Goal: Task Accomplishment & Management: Manage account settings

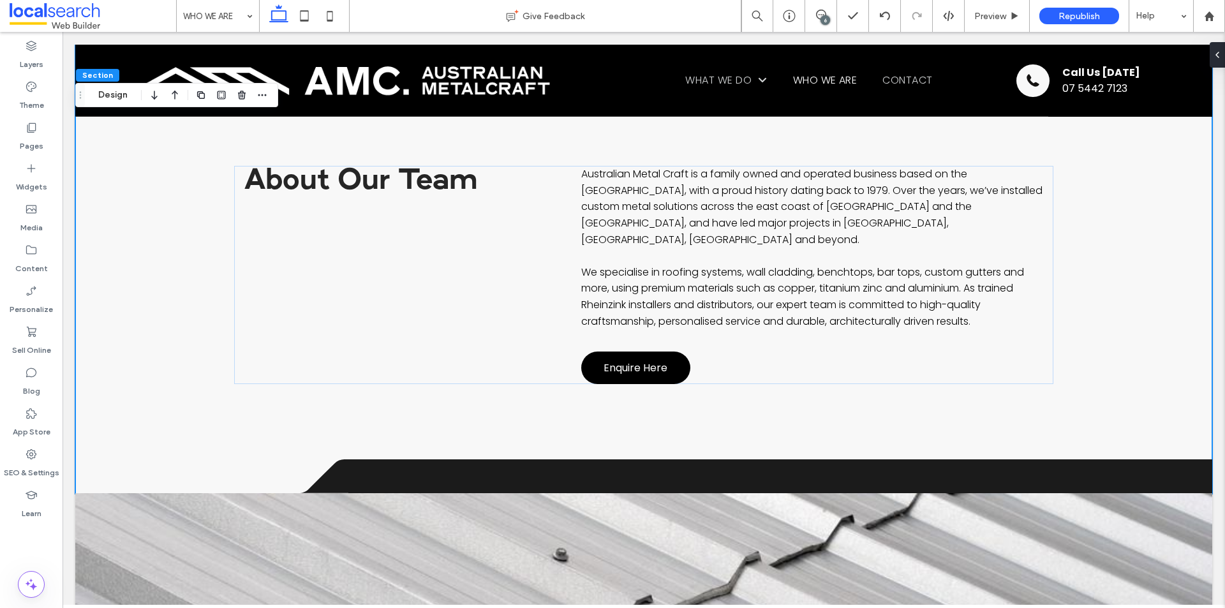
scroll to position [681, 0]
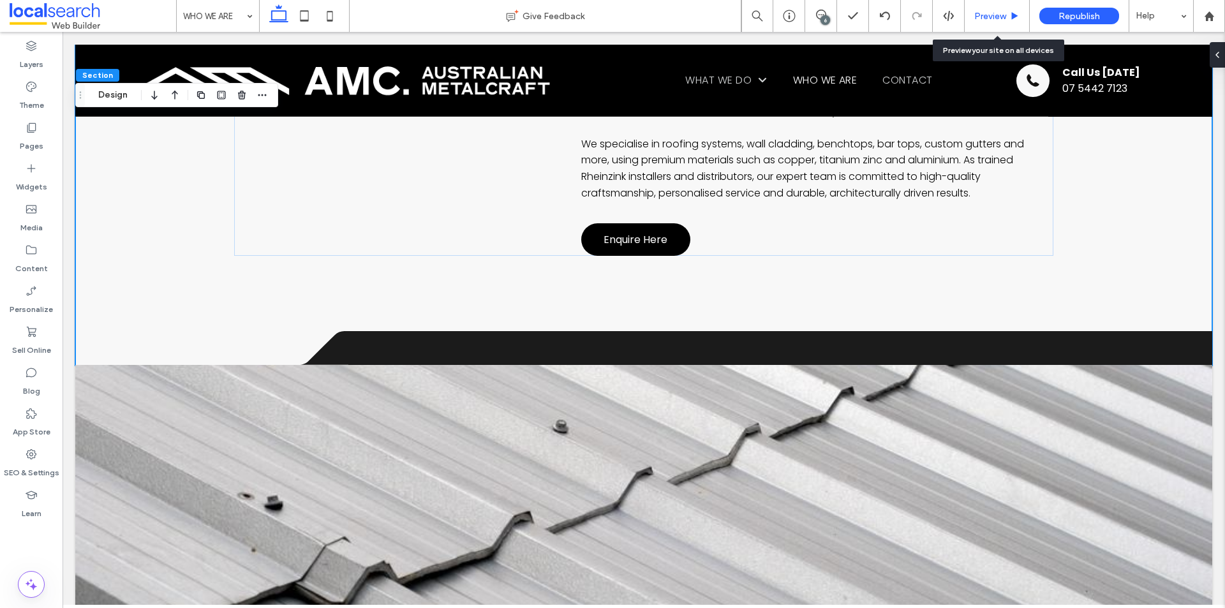
click at [985, 16] on span "Preview" at bounding box center [990, 16] width 32 height 11
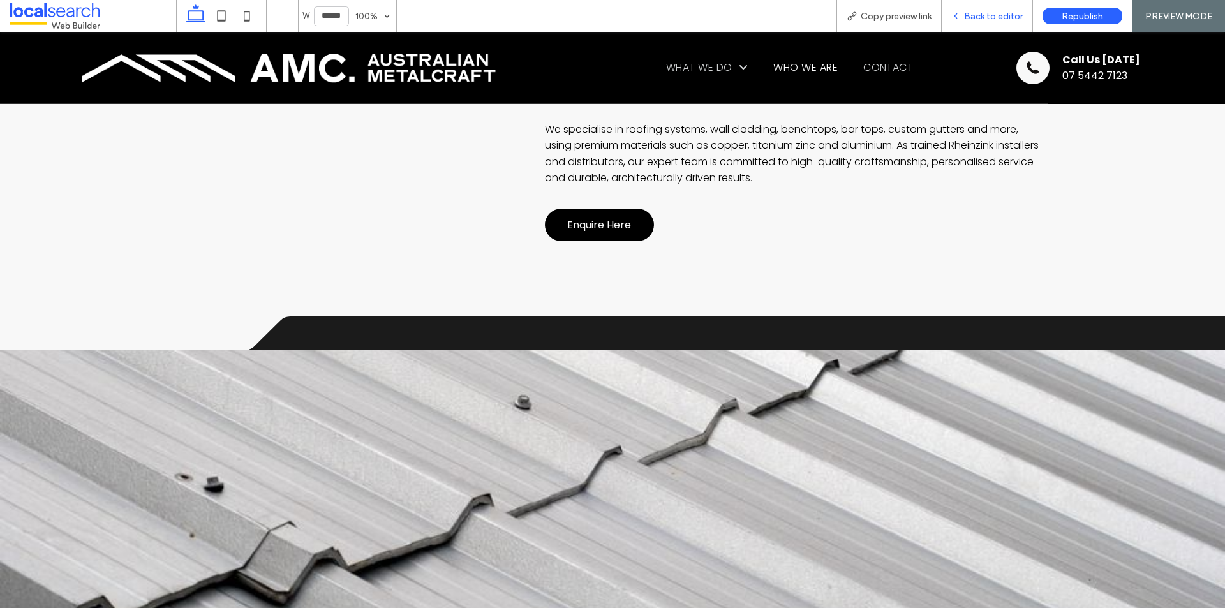
scroll to position [699, 0]
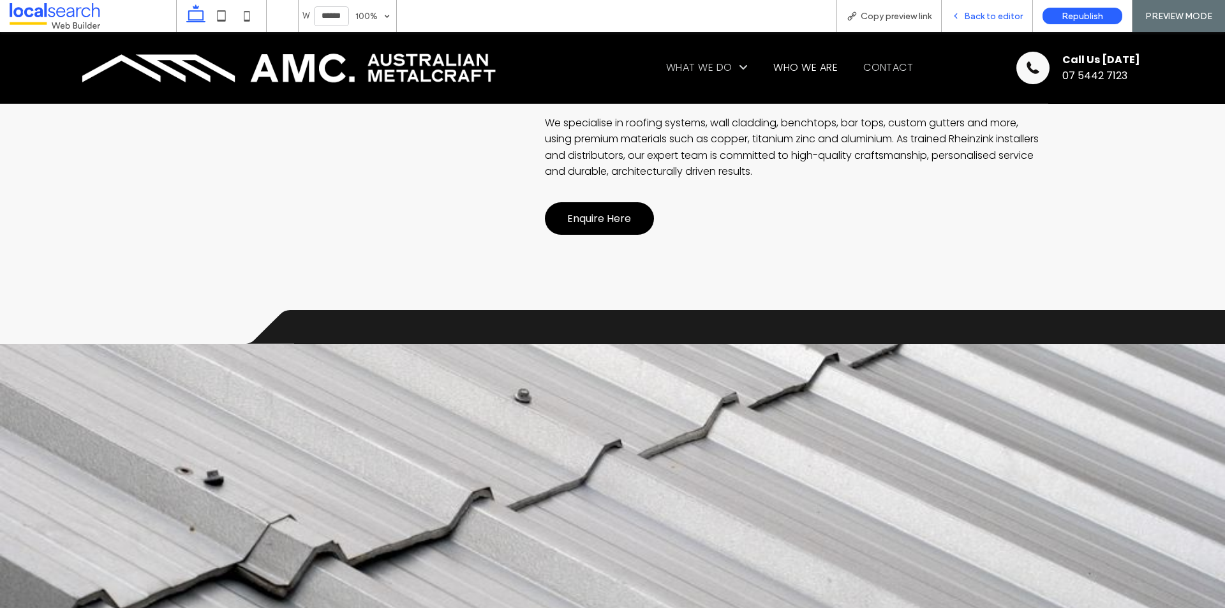
click at [987, 20] on span "Back to editor" at bounding box center [993, 16] width 59 height 11
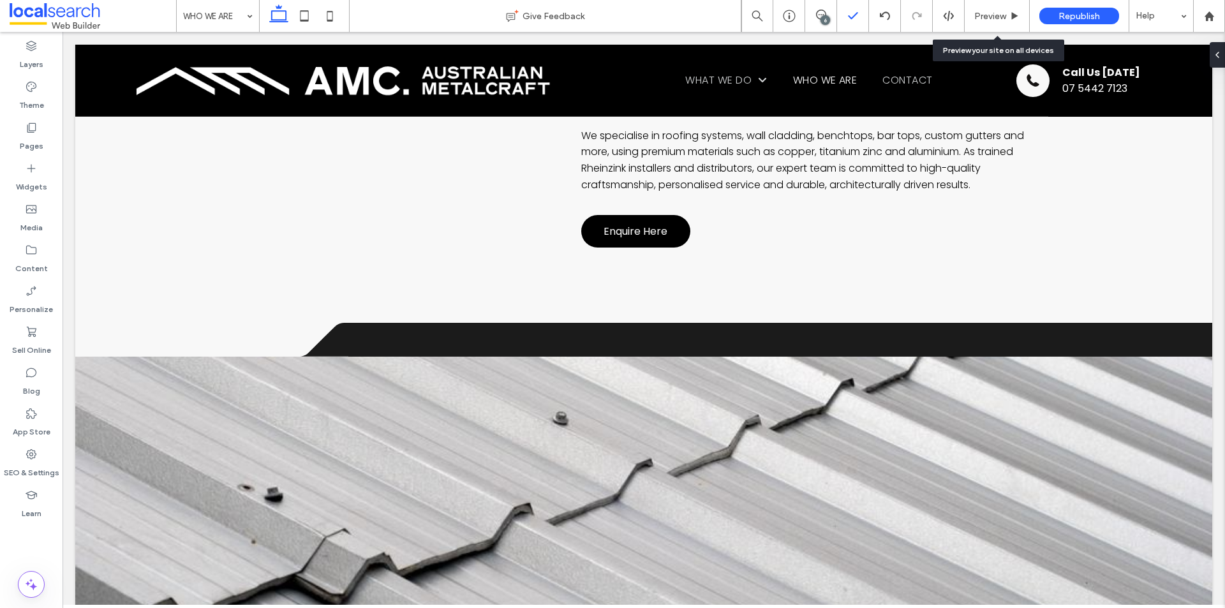
scroll to position [681, 0]
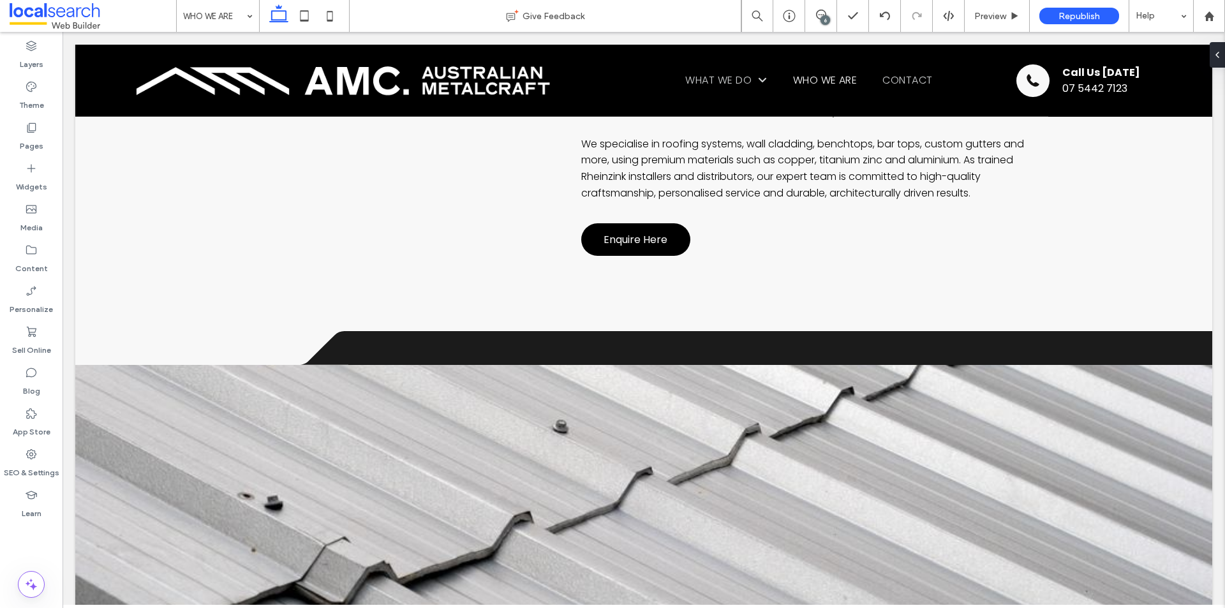
click at [825, 20] on div "6" at bounding box center [826, 20] width 10 height 10
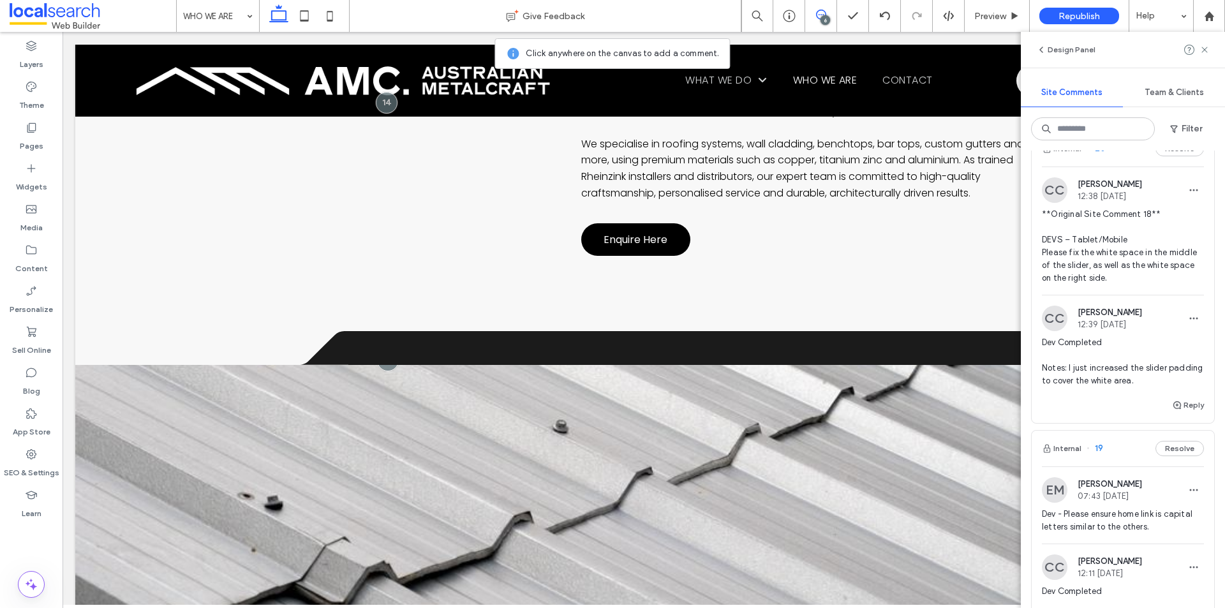
scroll to position [0, 0]
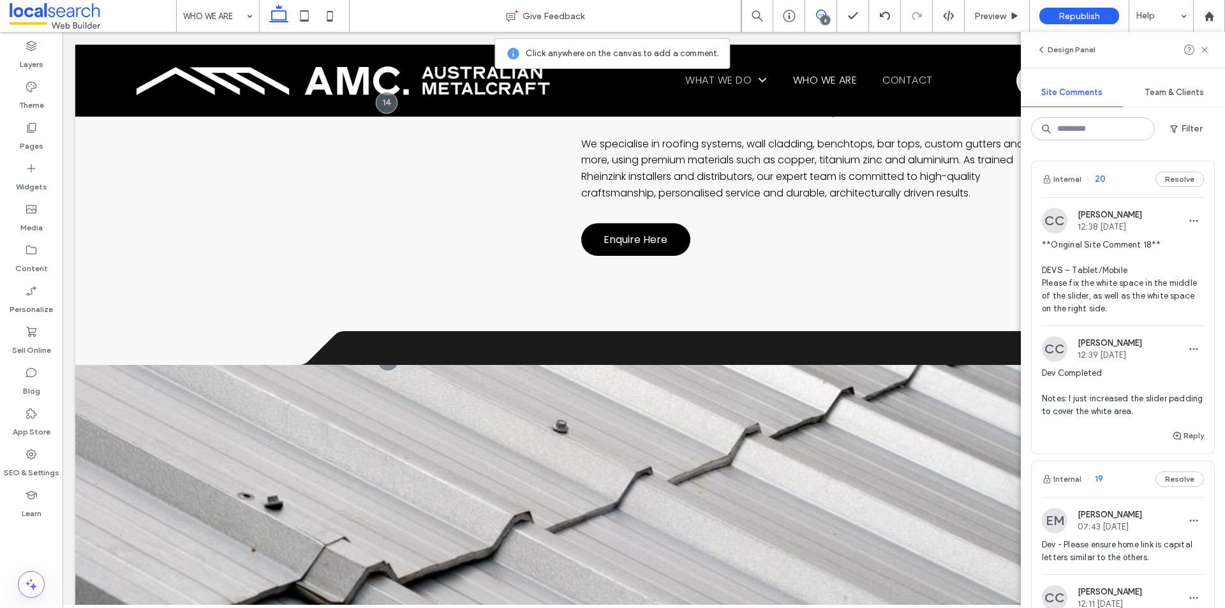
click at [1146, 241] on span "**Original Site Comment 18** DEVS – Tablet/Mobile Please fix the white space in…" at bounding box center [1123, 277] width 162 height 77
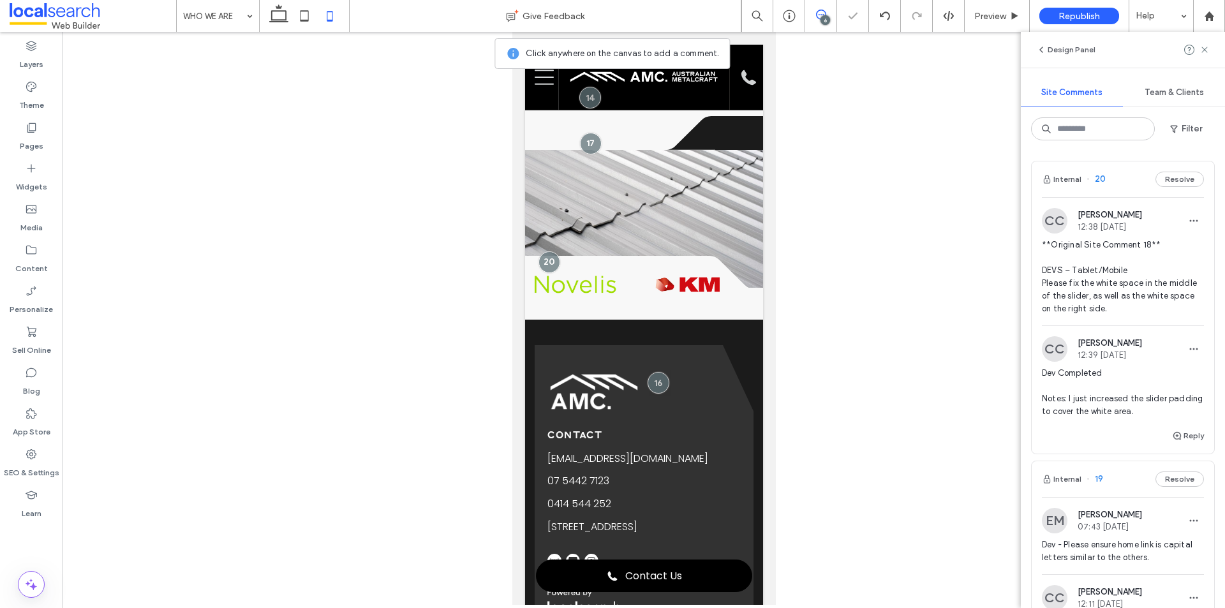
scroll to position [616, 0]
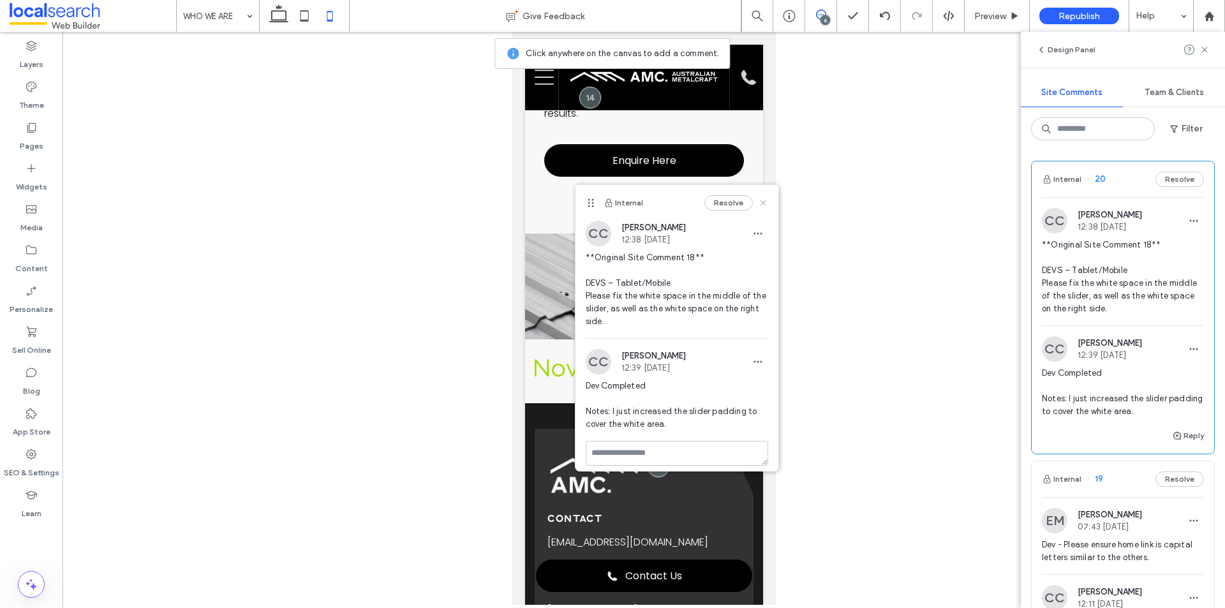
click at [758, 202] on icon at bounding box center [763, 203] width 10 height 10
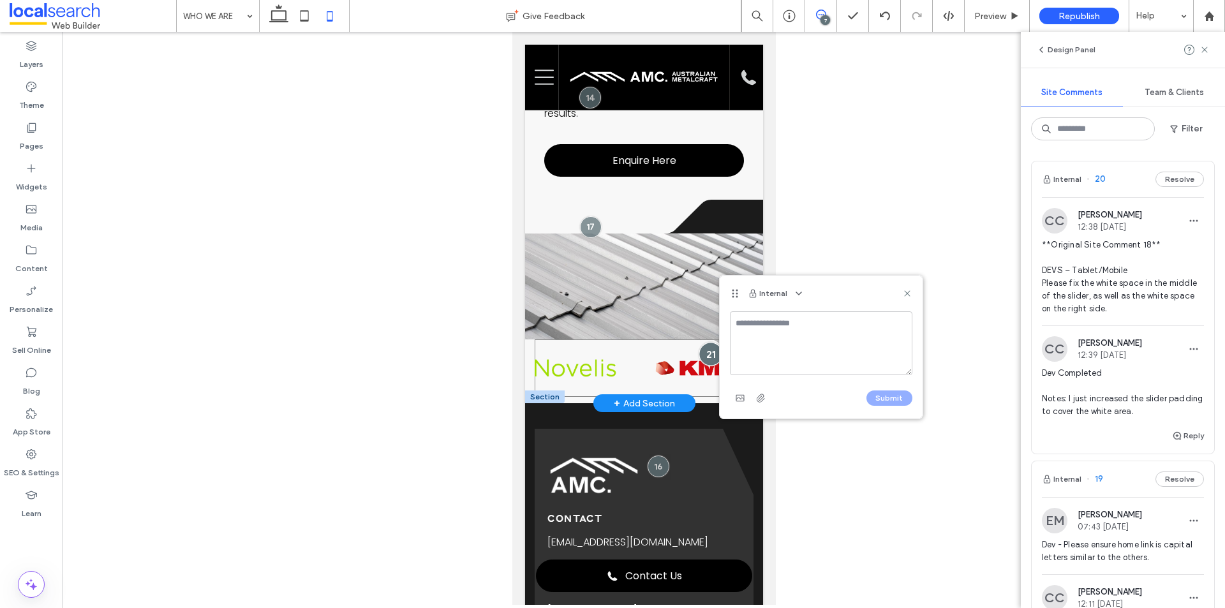
click at [706, 342] on div at bounding box center [710, 354] width 24 height 24
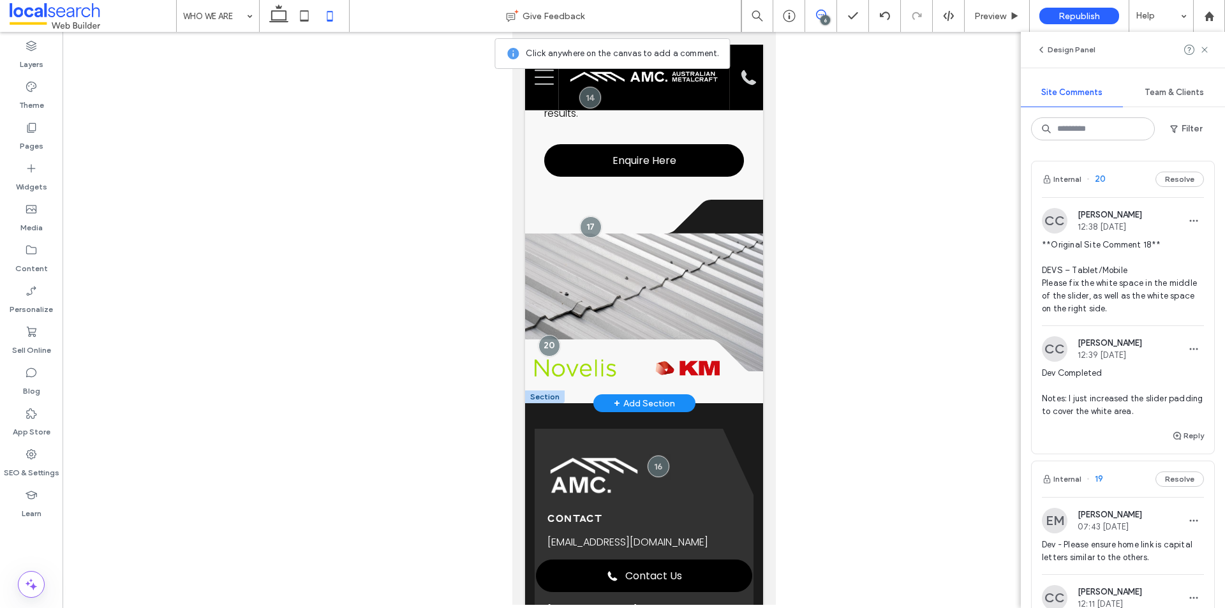
click at [822, 17] on div "6" at bounding box center [826, 20] width 10 height 10
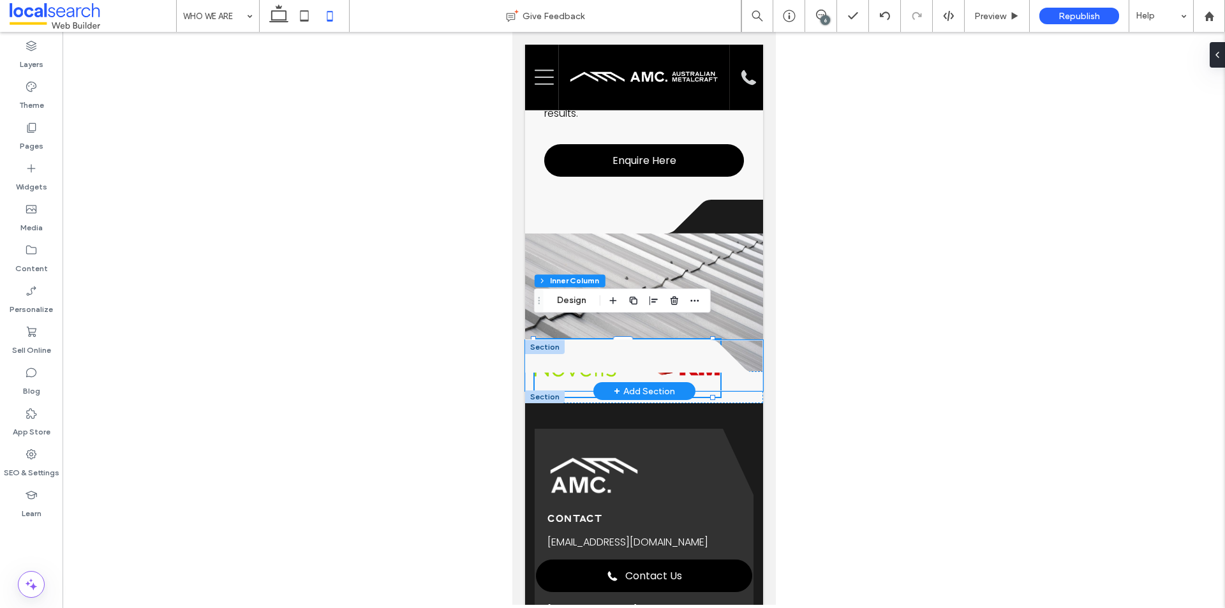
click at [706, 362] on div "A black and white silhouette of a triangle on a white background. .cls-1-165772…" at bounding box center [644, 365] width 238 height 51
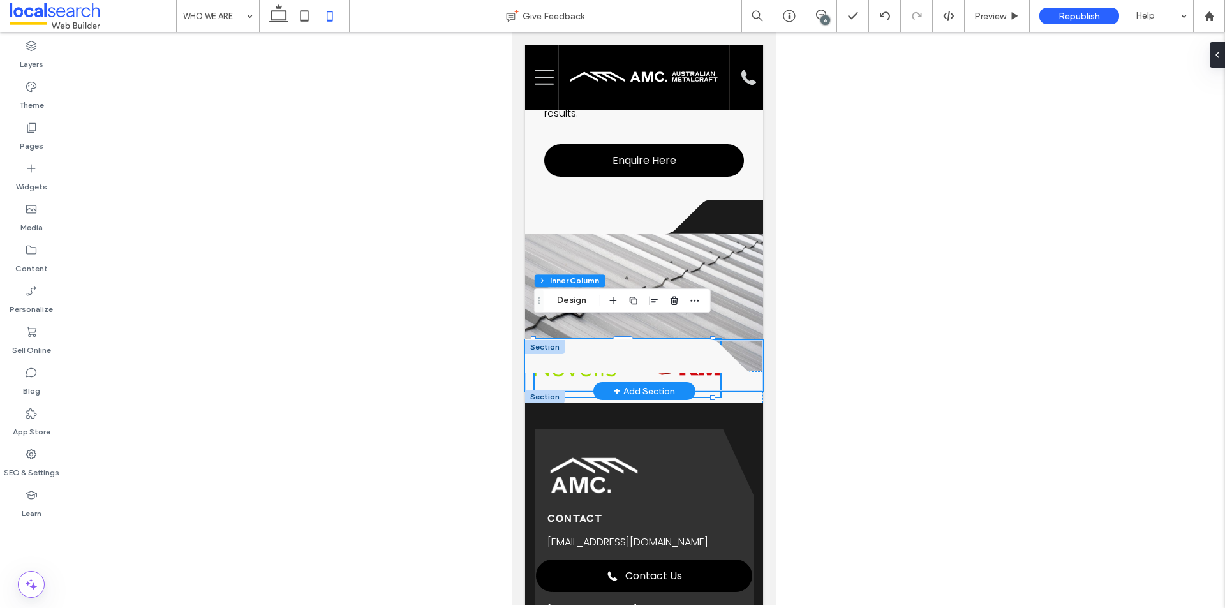
drag, startPoint x: 703, startPoint y: 361, endPoint x: 717, endPoint y: 362, distance: 14.1
click at [703, 361] on div "A black and white silhouette of a triangle on a white background. .cls-1-165772…" at bounding box center [644, 365] width 238 height 51
click at [720, 362] on div "A black and white silhouette of a triangle on a white background. .cls-1-165772…" at bounding box center [644, 365] width 238 height 51
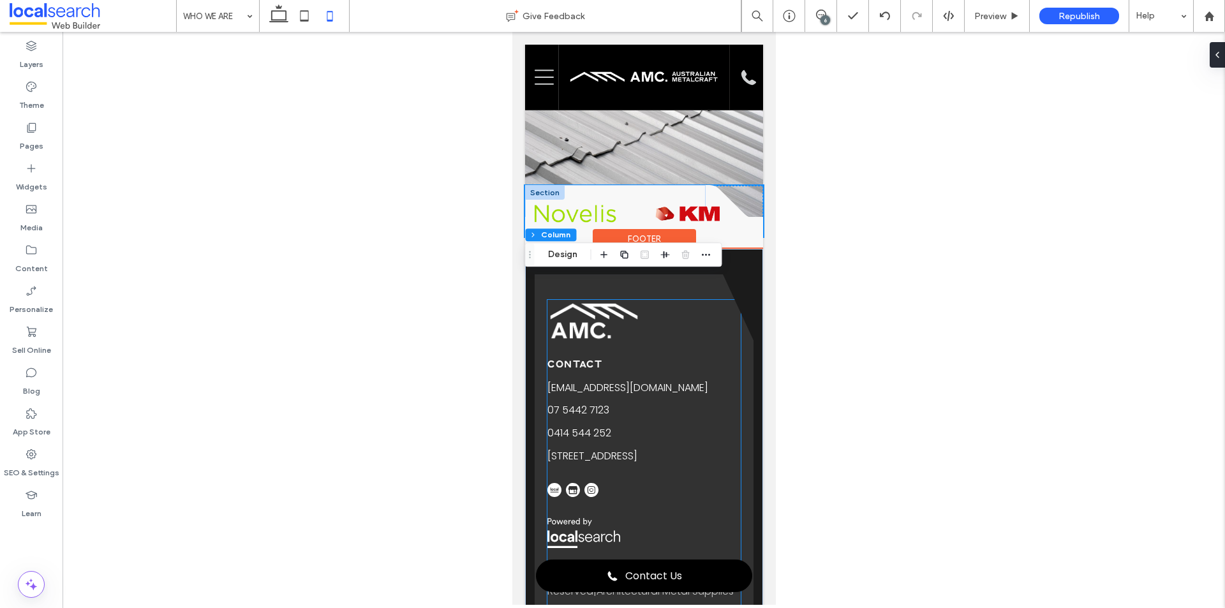
scroll to position [808, 0]
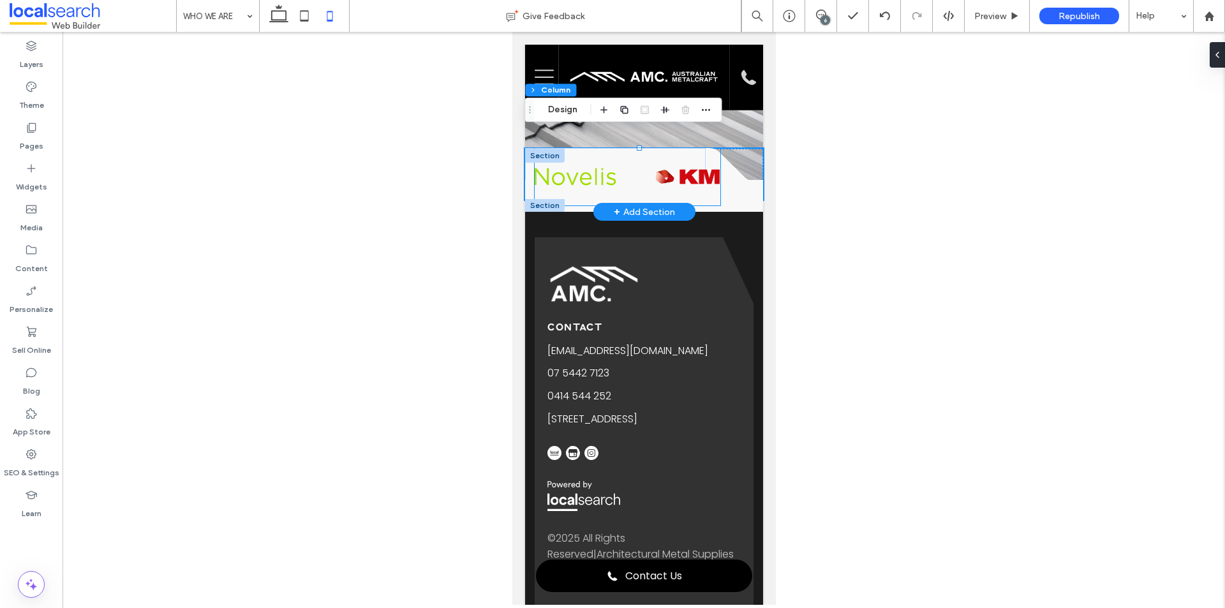
click at [569, 174] on div at bounding box center [1048, 176] width 1161 height 57
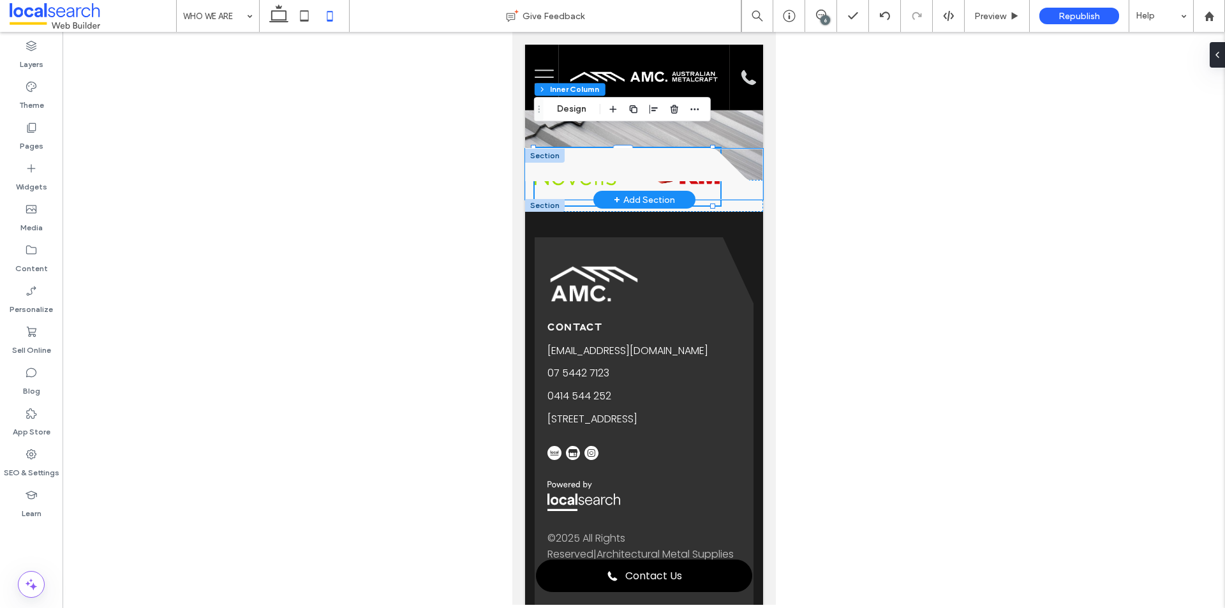
click at [724, 176] on div "A black and white silhouette of a triangle on a white background. .cls-1-165772…" at bounding box center [644, 174] width 238 height 51
click at [699, 171] on div "A black and white silhouette of a triangle on a white background. .cls-1-165772…" at bounding box center [644, 174] width 238 height 51
click at [528, 168] on div "A black and white silhouette of a triangle on a white background. .cls-1-165772…" at bounding box center [644, 174] width 238 height 51
click at [688, 148] on span at bounding box center [615, 164] width 181 height 33
click at [685, 173] on div "A black and white silhouette of a triangle on a white background. .cls-1-165772…" at bounding box center [644, 174] width 238 height 51
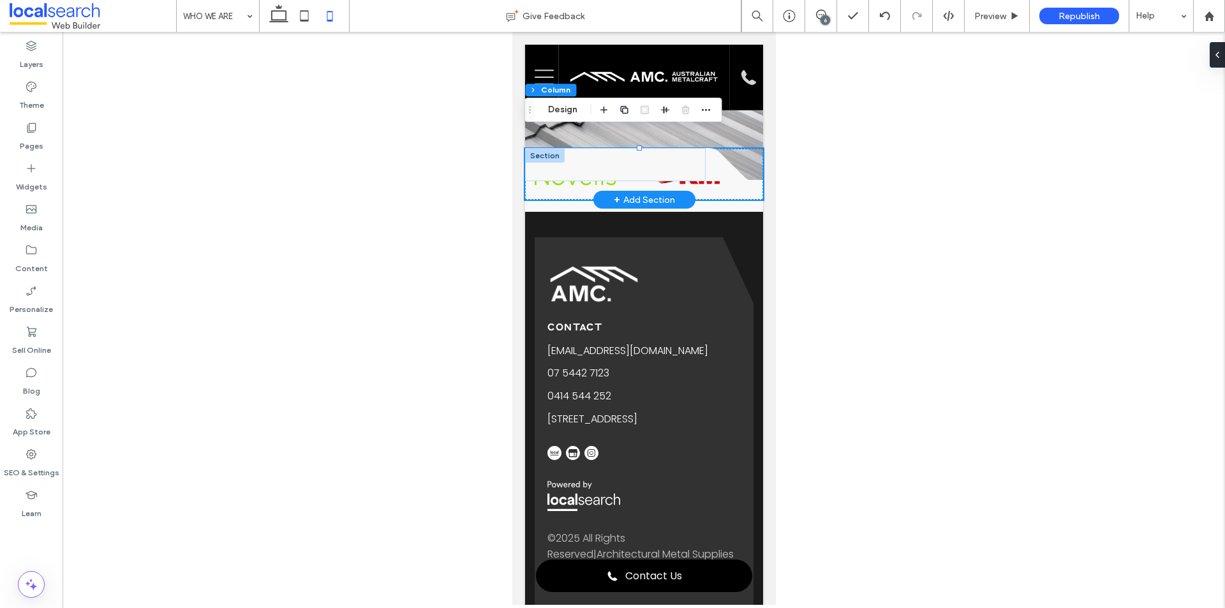
click at [705, 168] on div "A black and white silhouette of a triangle on a white background. .cls-1-165772…" at bounding box center [644, 174] width 238 height 51
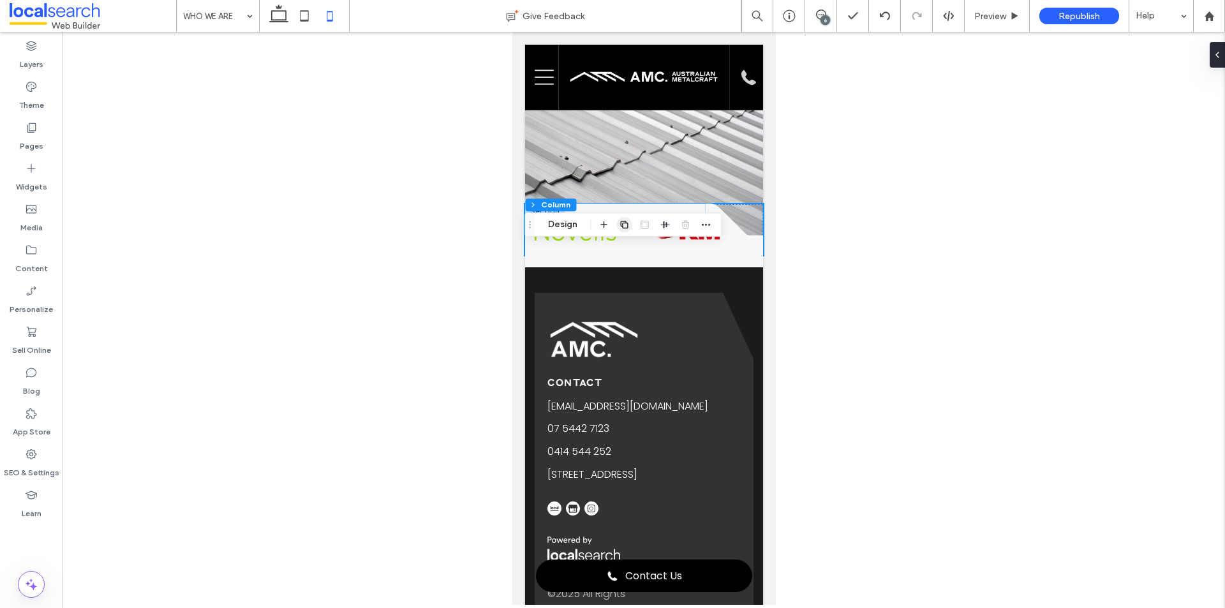
scroll to position [680, 0]
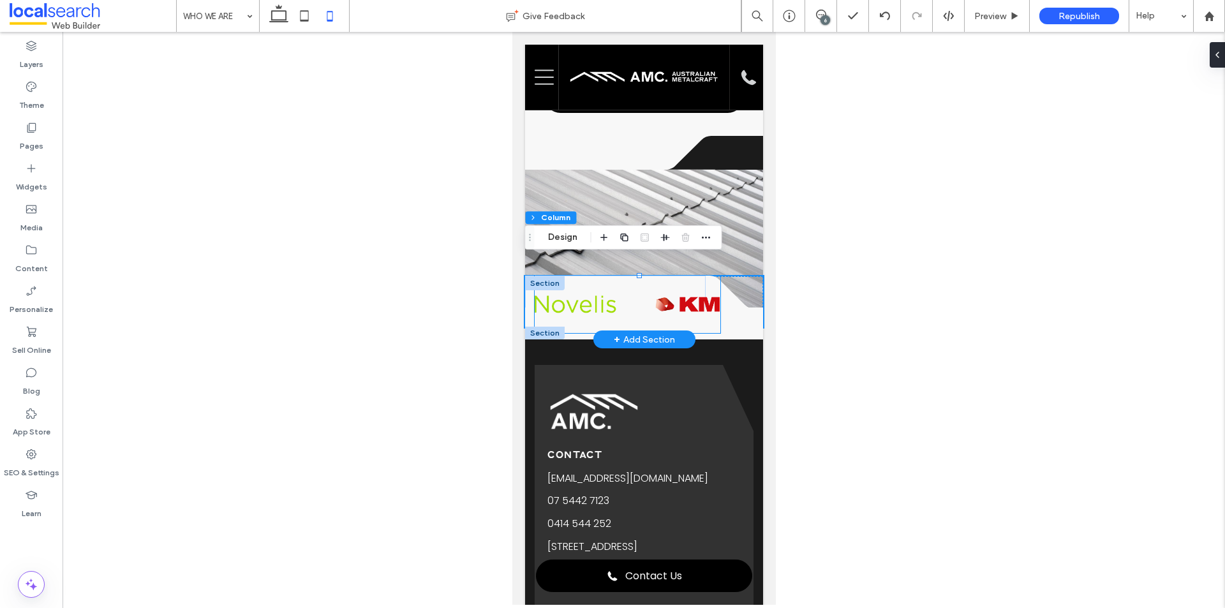
click at [711, 289] on div at bounding box center [711, 304] width 1 height 57
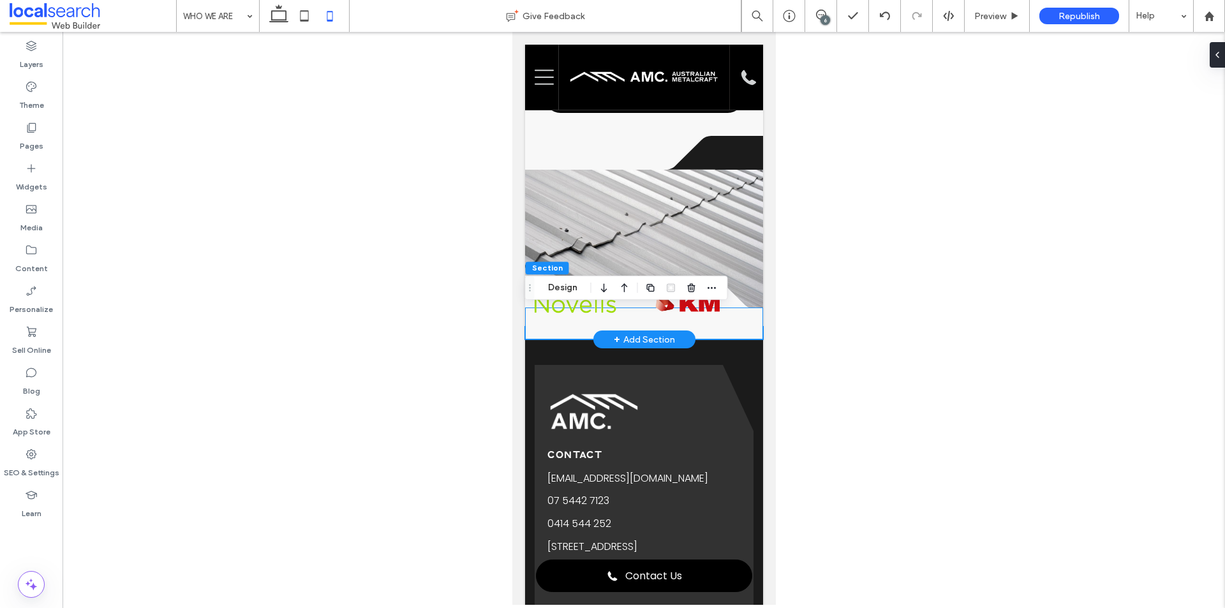
click at [728, 308] on div at bounding box center [644, 324] width 238 height 32
drag, startPoint x: 714, startPoint y: 316, endPoint x: 704, endPoint y: 316, distance: 9.6
click at [704, 331] on div at bounding box center [702, 333] width 5 height 5
type input "**"
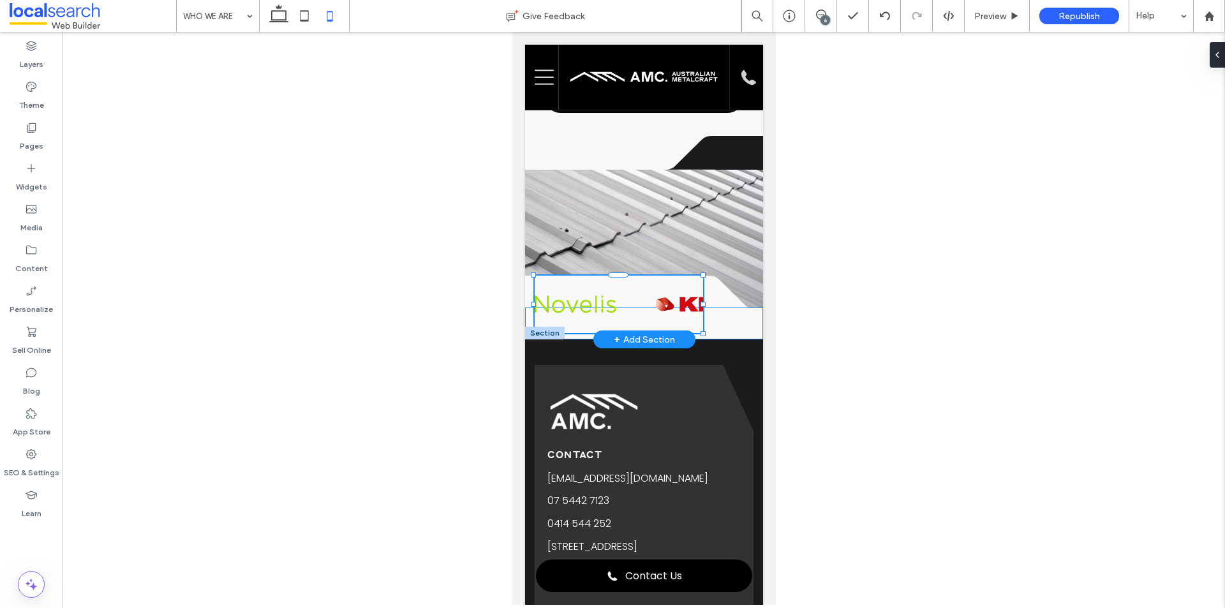
type input "****"
type input "**"
click at [713, 308] on div "74% , 90px" at bounding box center [644, 324] width 238 height 32
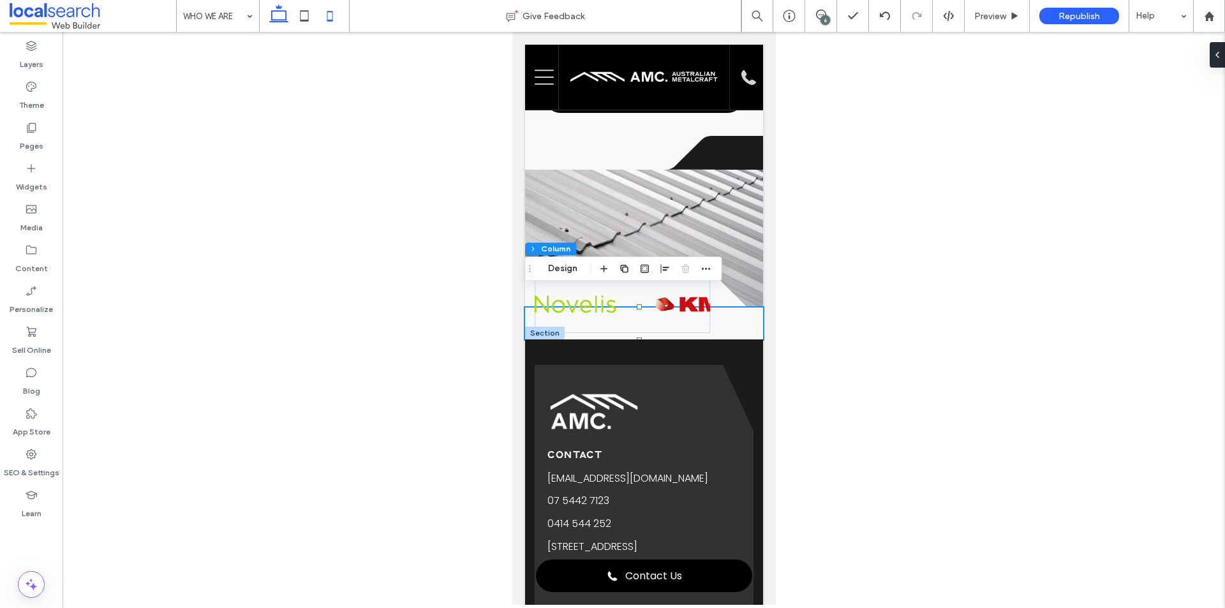
click at [274, 17] on icon at bounding box center [279, 16] width 26 height 26
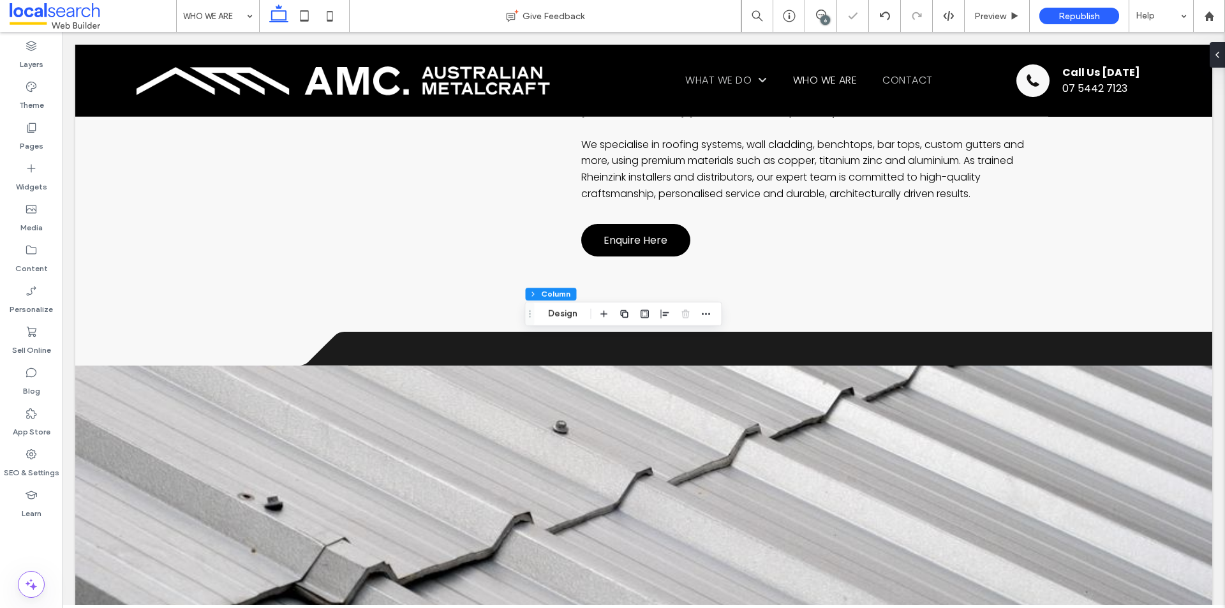
type input "***"
type input "****"
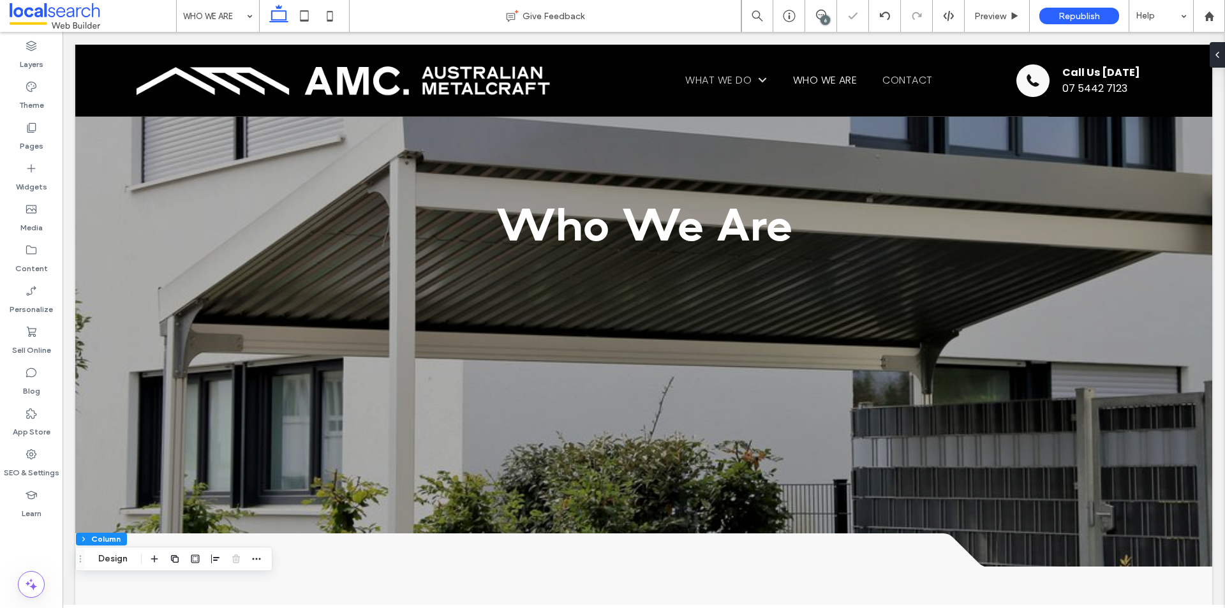
scroll to position [0, 0]
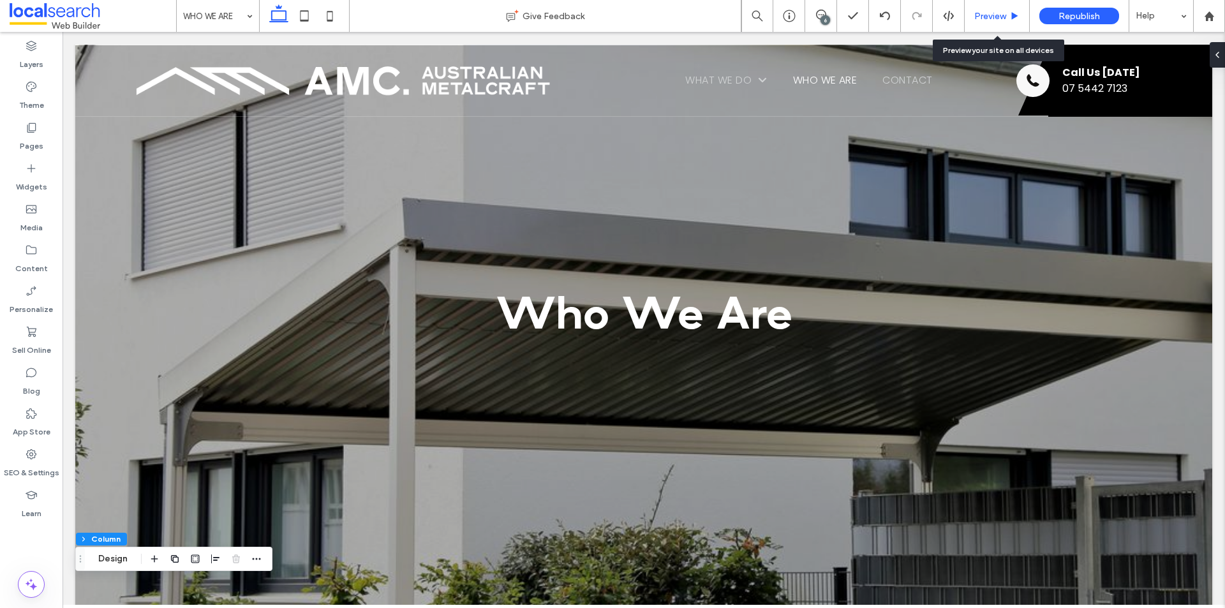
click at [991, 19] on span "Preview" at bounding box center [990, 16] width 32 height 11
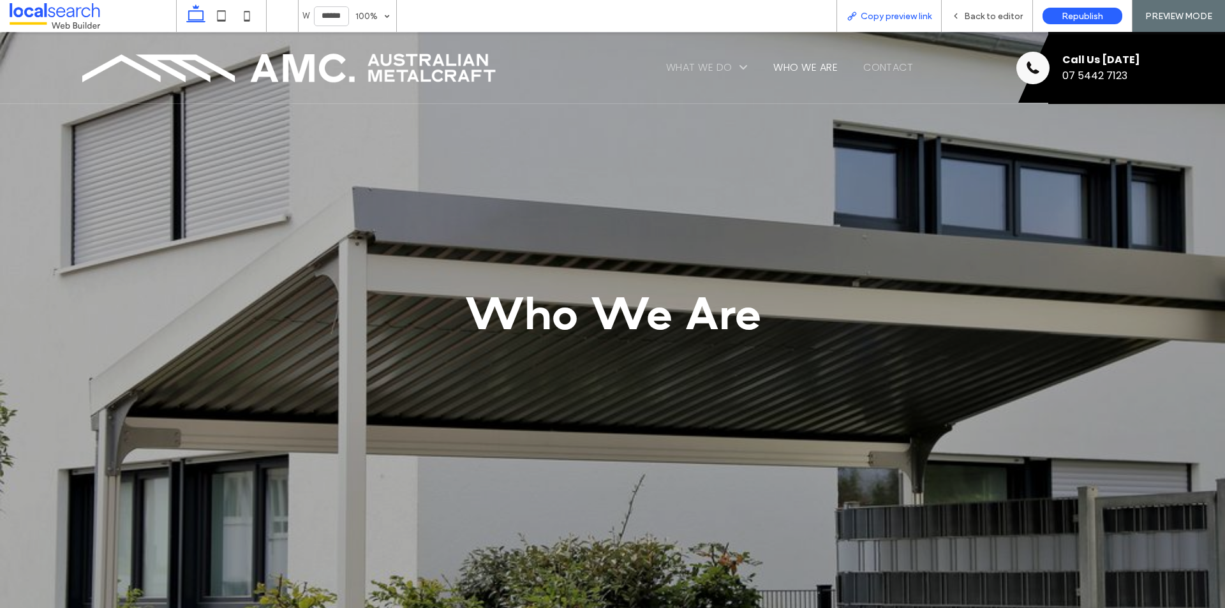
click at [899, 20] on span "Copy preview link" at bounding box center [896, 16] width 71 height 11
click at [964, 13] on div "Back to editor" at bounding box center [987, 16] width 91 height 11
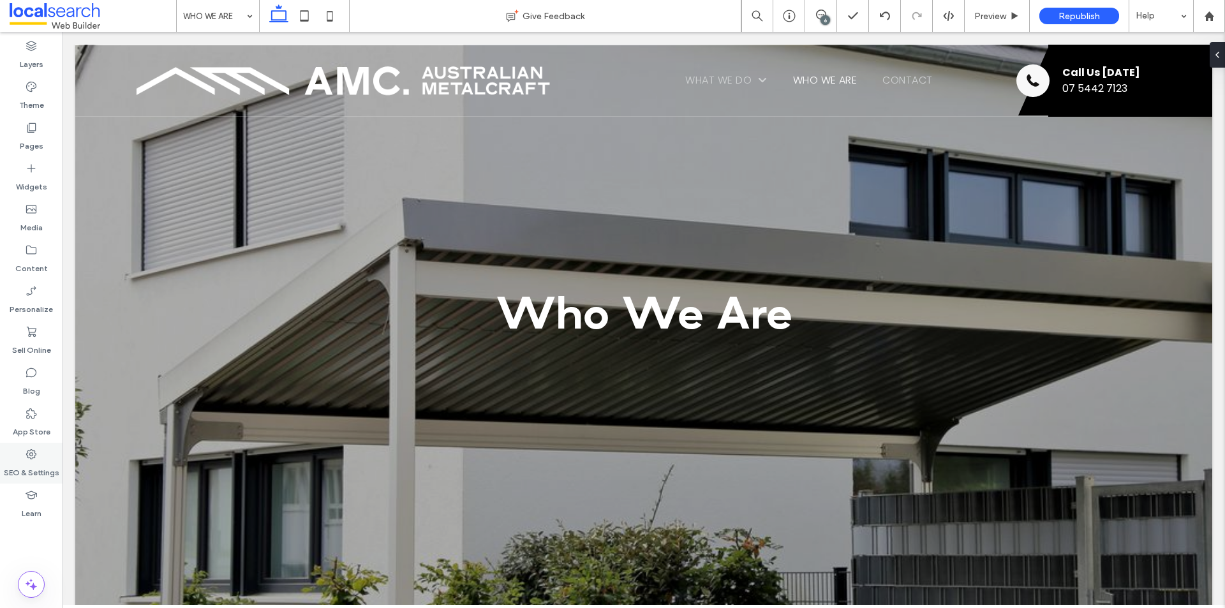
click at [39, 459] on div "SEO & Settings" at bounding box center [31, 463] width 63 height 41
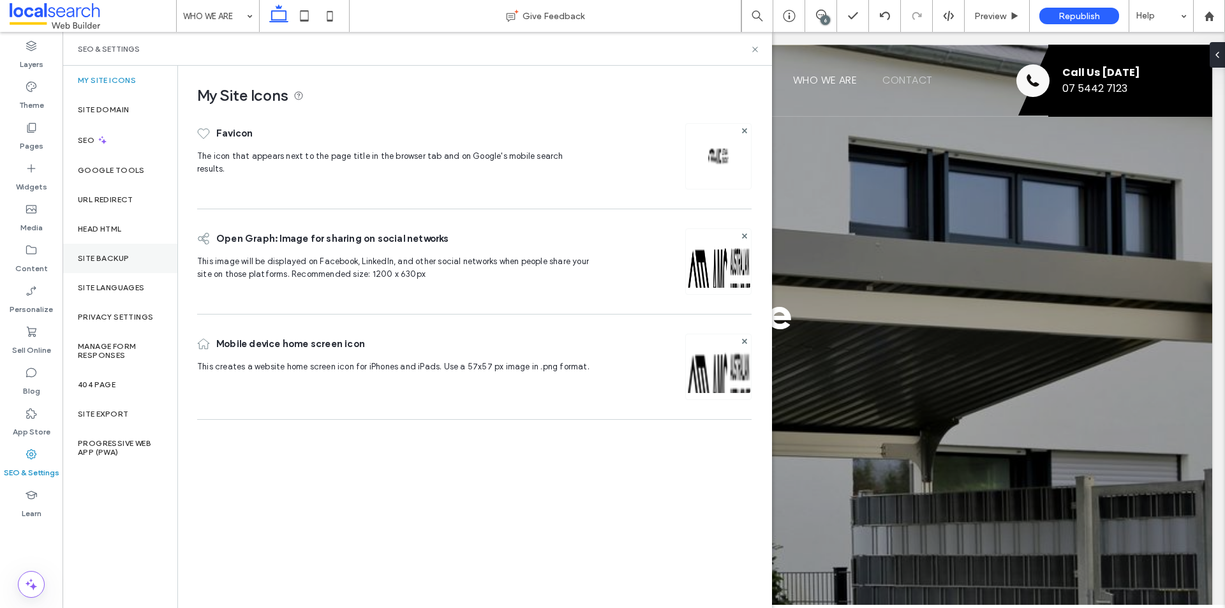
click at [137, 256] on div "Site Backup" at bounding box center [120, 258] width 115 height 29
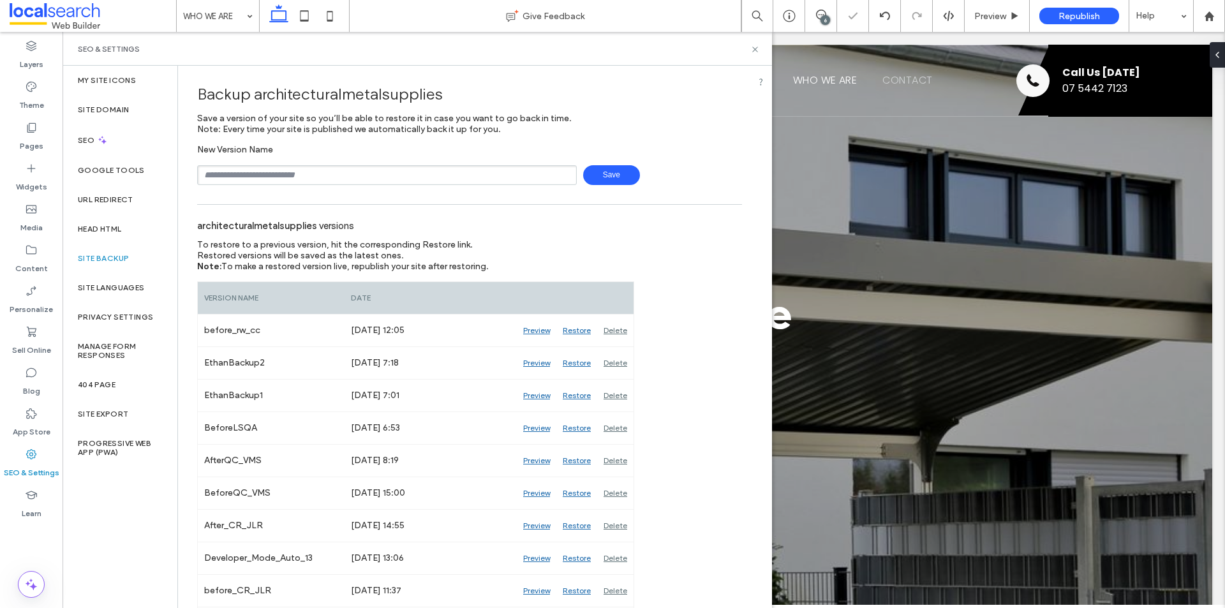
click at [383, 181] on input "text" at bounding box center [387, 175] width 380 height 20
type input "**********"
click at [598, 176] on span "Save" at bounding box center [611, 175] width 57 height 20
click at [752, 50] on icon at bounding box center [755, 50] width 10 height 10
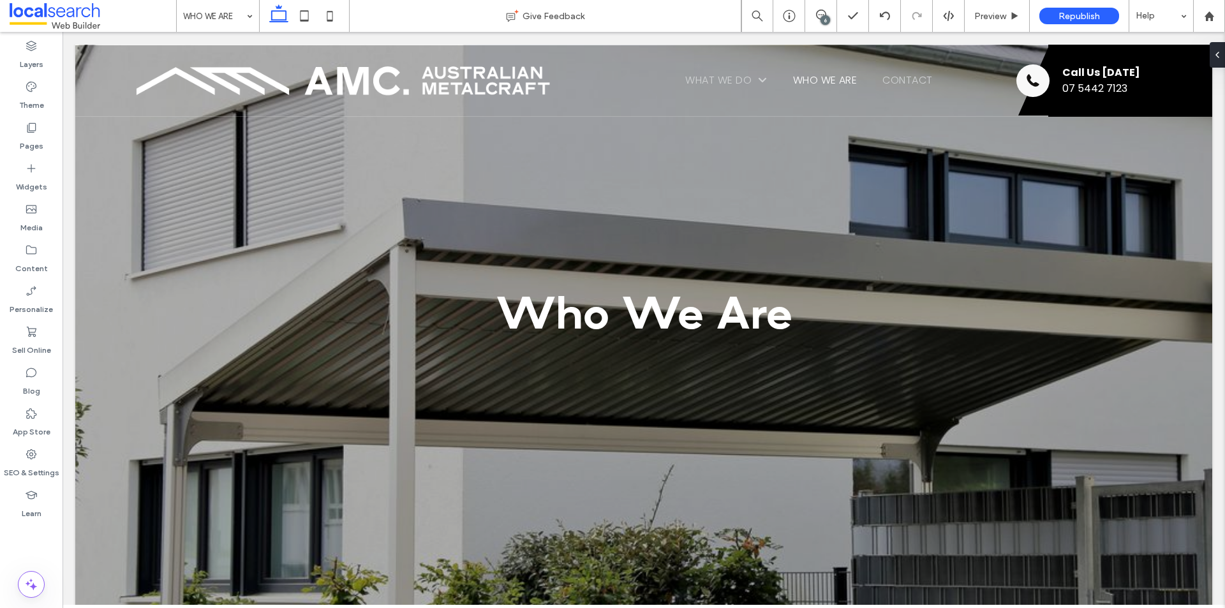
click at [42, 16] on span at bounding box center [93, 16] width 167 height 26
